Goal: Task Accomplishment & Management: Use online tool/utility

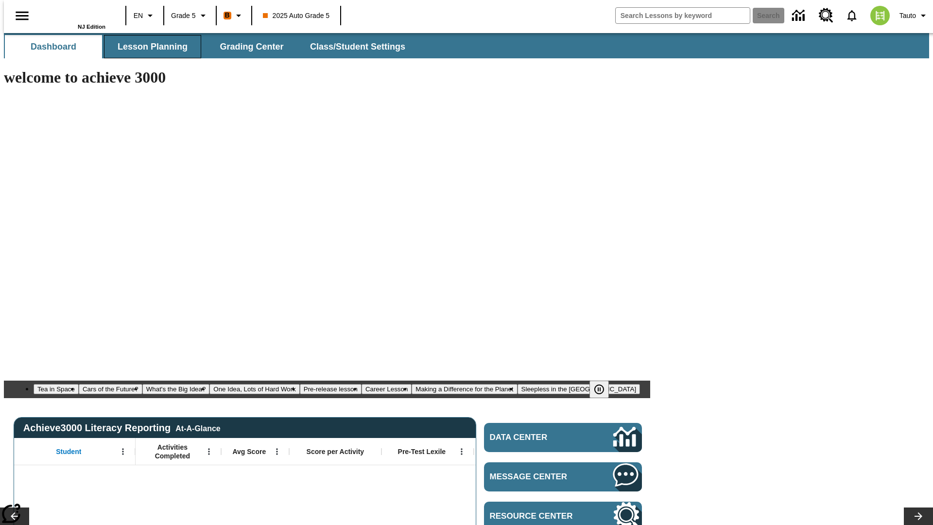
click at [149, 47] on span "Lesson Planning" at bounding box center [153, 46] width 70 height 11
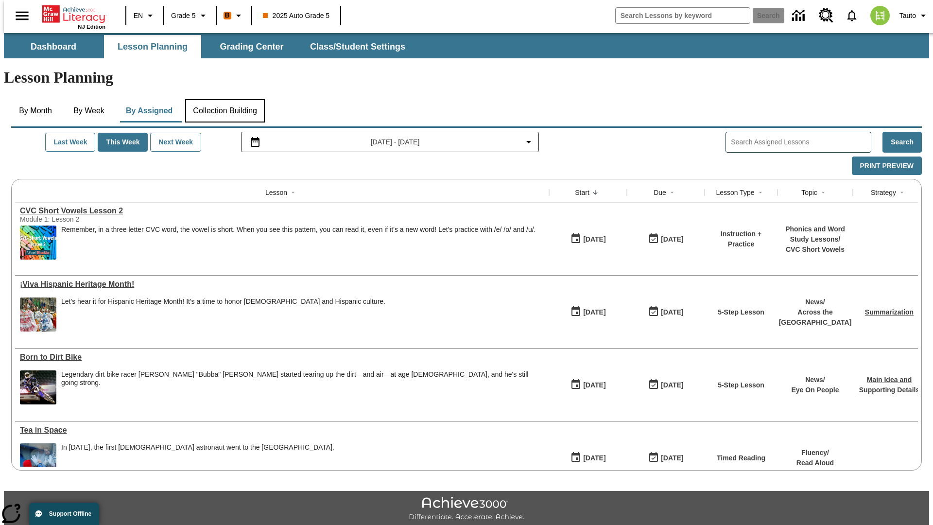
click at [224, 99] on button "Collection Building" at bounding box center [225, 110] width 80 height 23
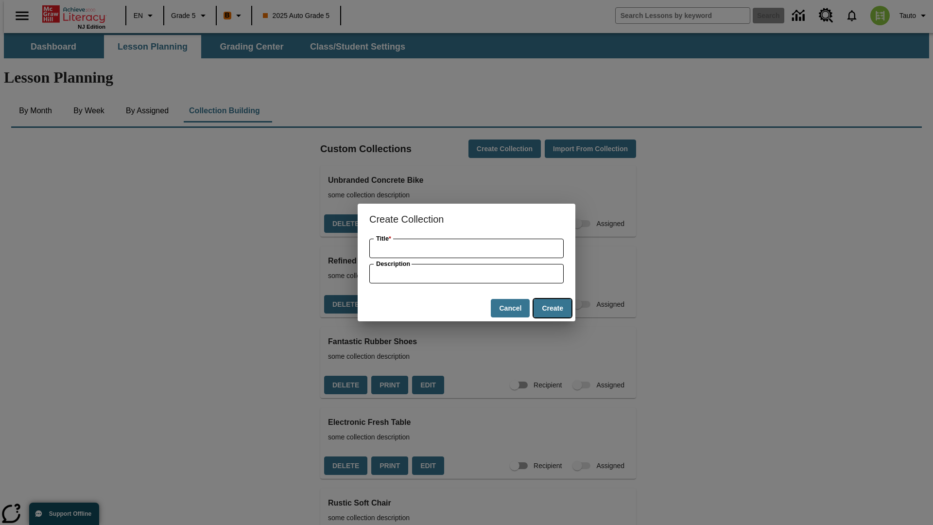
click at [552, 308] on button "Create" at bounding box center [553, 308] width 38 height 19
type input "Unbranded Steel Pizza"
type input "some collection description"
click at [552, 308] on button "Create" at bounding box center [553, 308] width 38 height 19
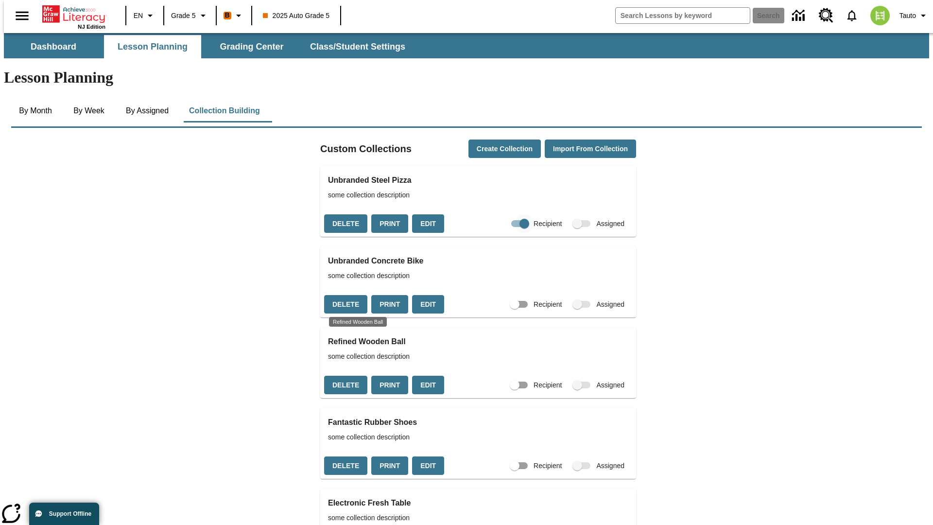
click at [507, 214] on input "Recipient" at bounding box center [524, 223] width 55 height 18
checkbox input "false"
click at [344, 214] on button "Delete" at bounding box center [345, 223] width 43 height 19
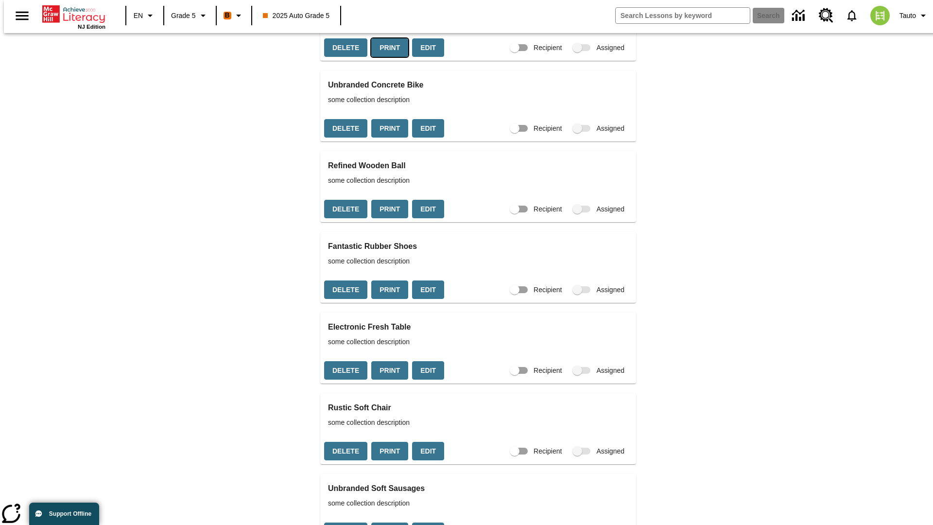
click at [386, 57] on button "Print" at bounding box center [389, 47] width 37 height 19
